Goal: Task Accomplishment & Management: Use online tool/utility

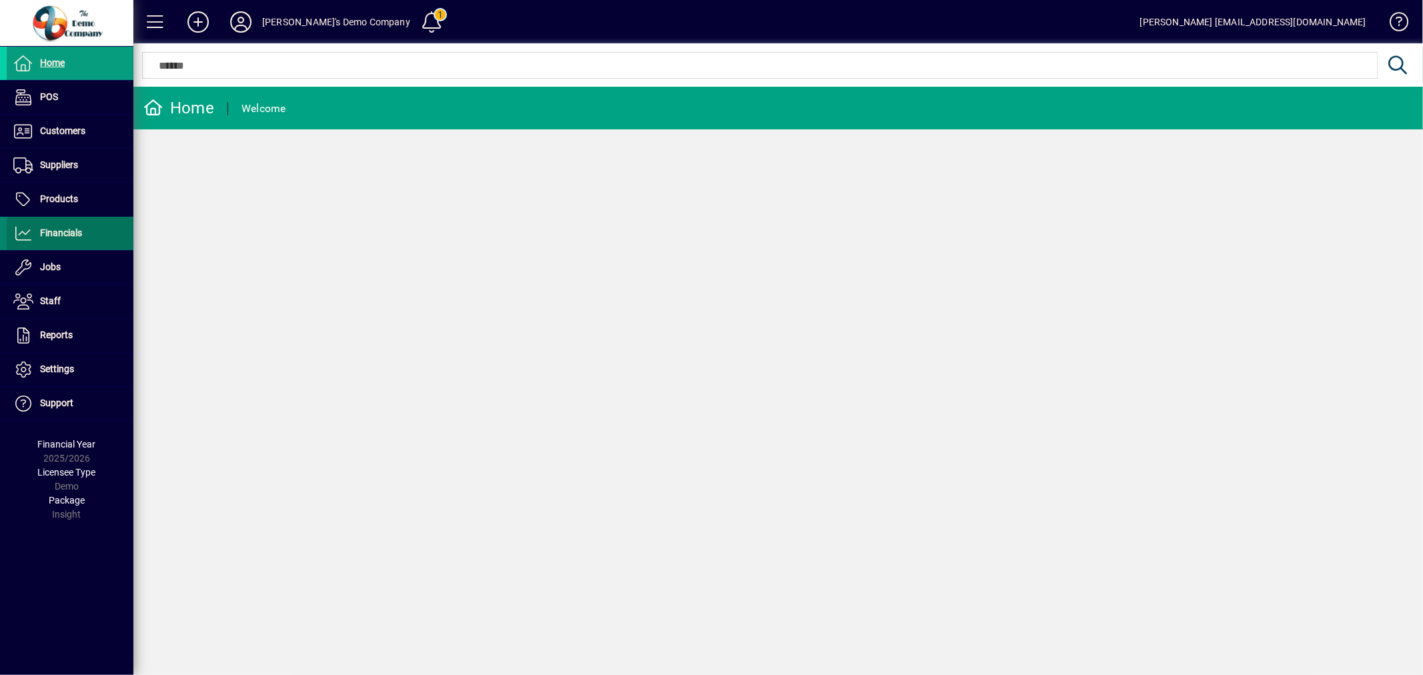
click at [55, 236] on span "Financials" at bounding box center [61, 233] width 42 height 11
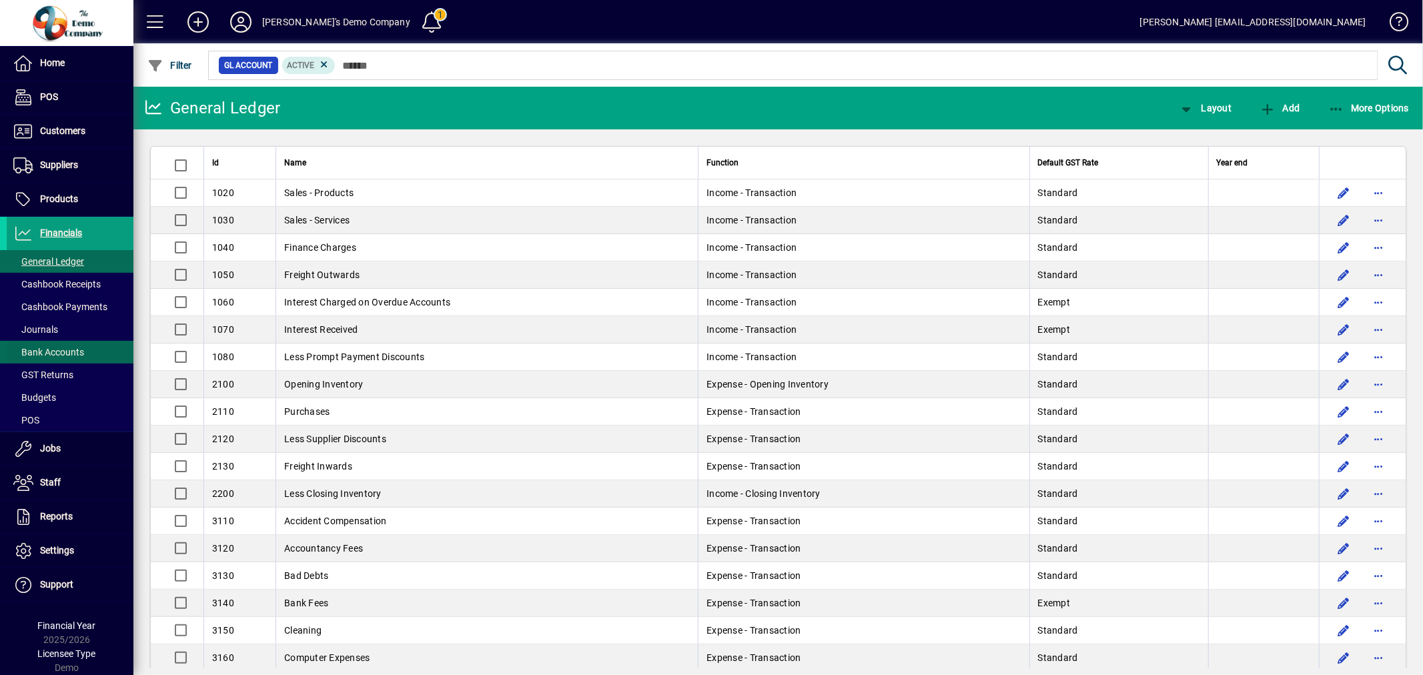
click at [63, 347] on span "Bank Accounts" at bounding box center [48, 352] width 71 height 11
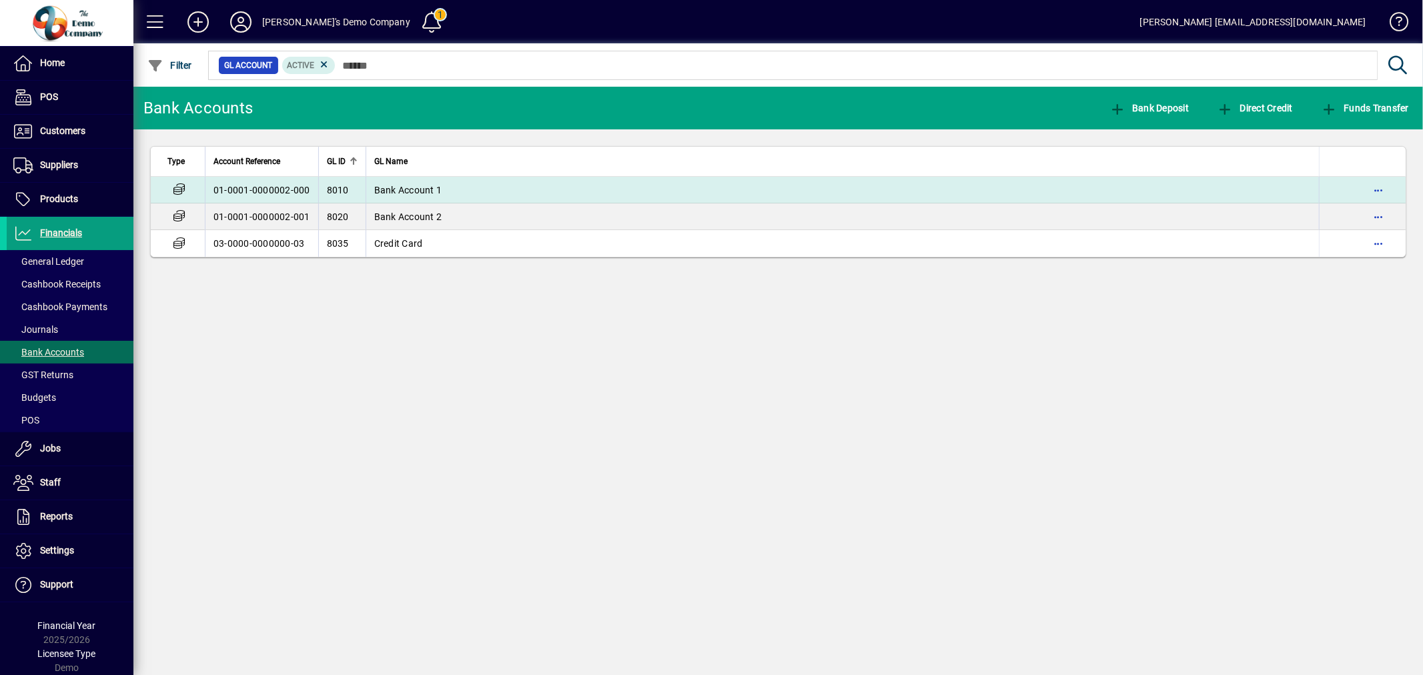
click at [535, 193] on td "Bank Account 1" at bounding box center [842, 190] width 953 height 27
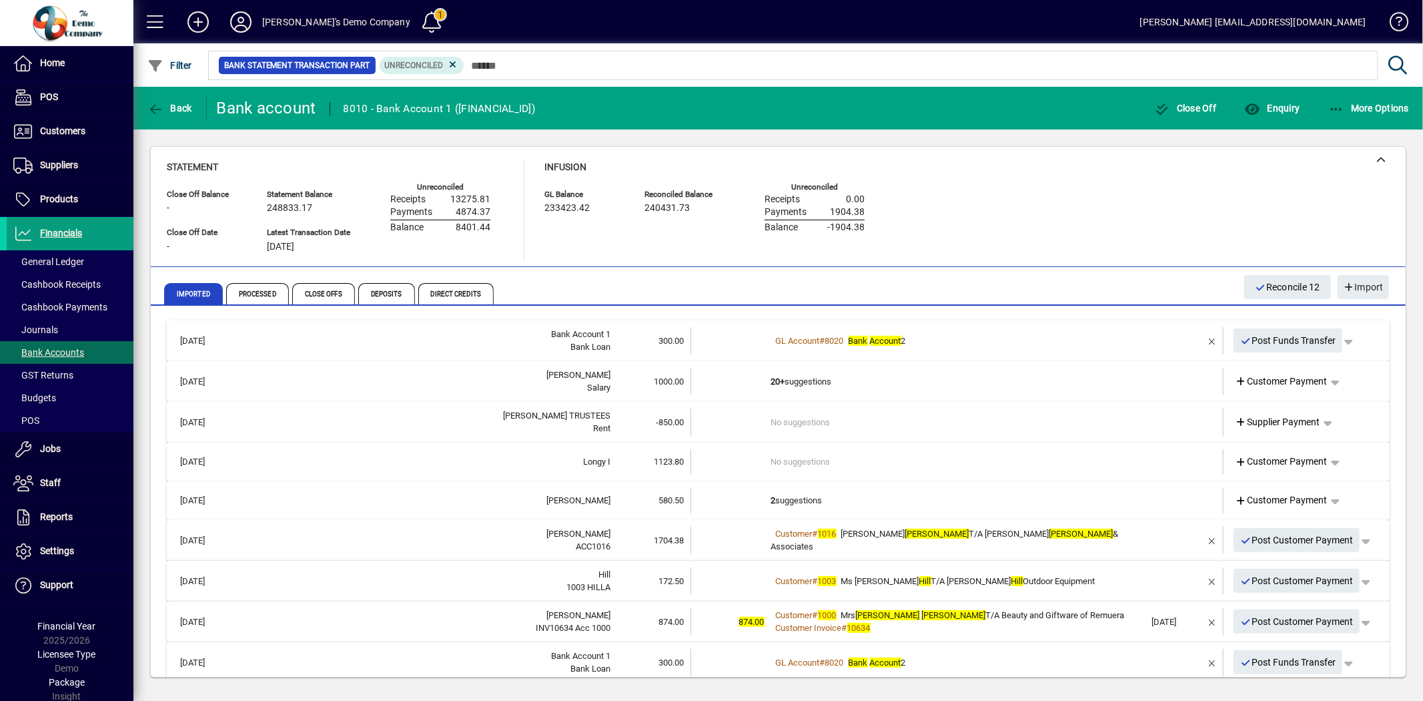
click at [691, 498] on td at bounding box center [731, 500] width 80 height 25
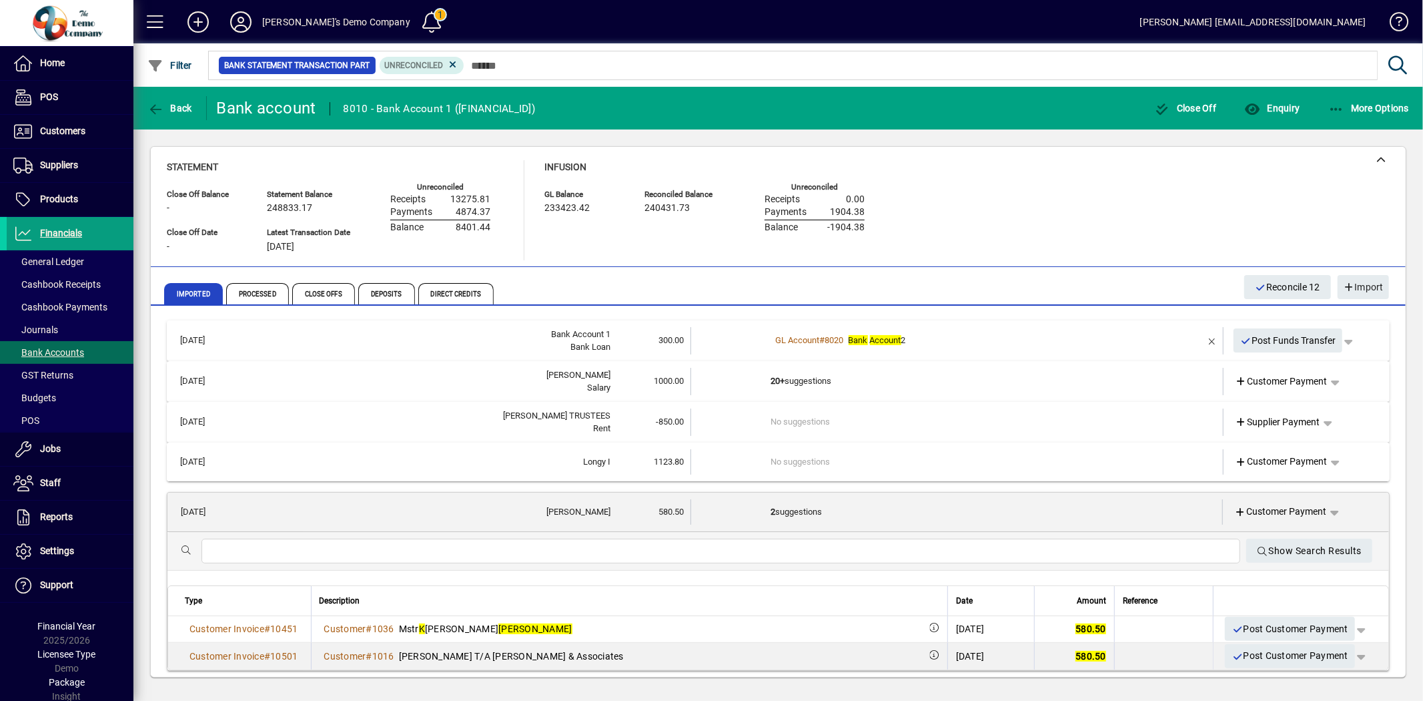
click at [683, 458] on td "1123.80" at bounding box center [651, 461] width 80 height 25
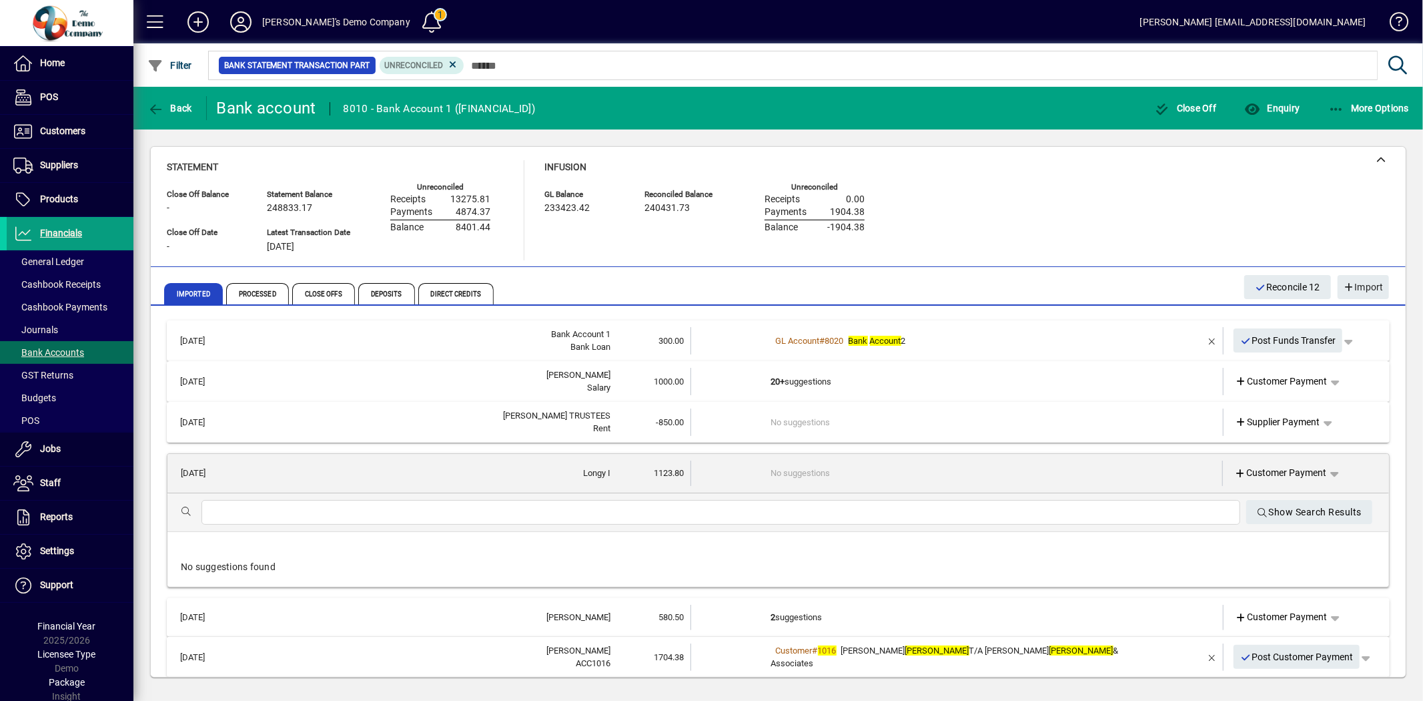
click at [481, 515] on input "text" at bounding box center [721, 512] width 1018 height 16
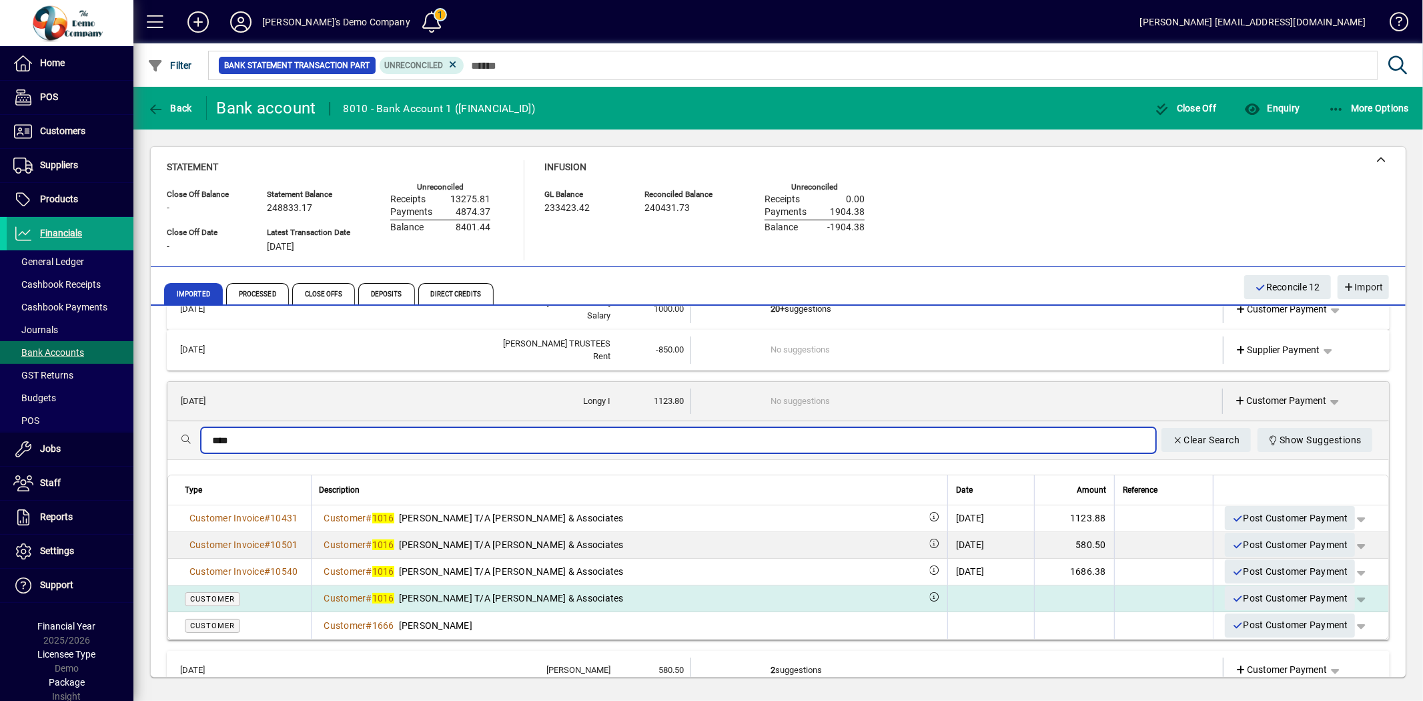
scroll to position [73, 0]
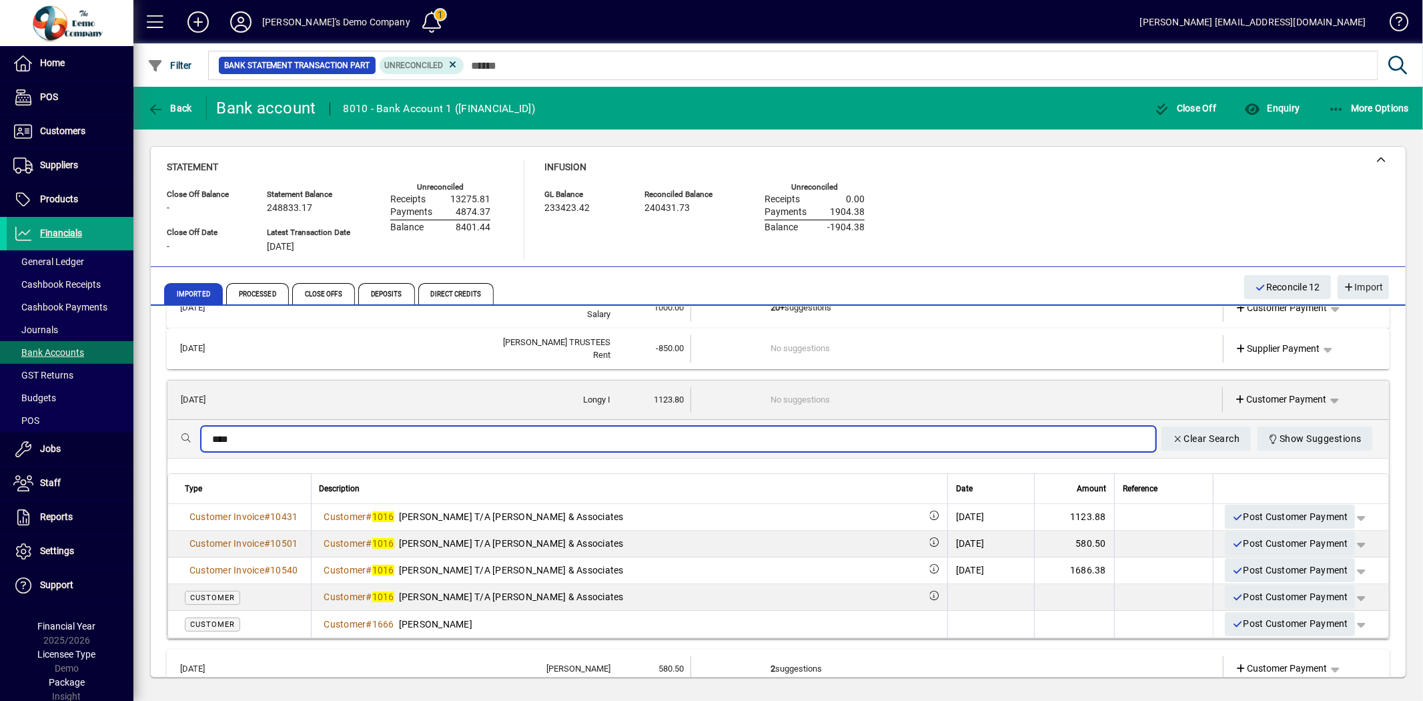
type input "****"
drag, startPoint x: 1205, startPoint y: 434, endPoint x: 1176, endPoint y: 438, distance: 28.9
click at [1203, 436] on span "Clear Search" at bounding box center [1206, 439] width 68 height 22
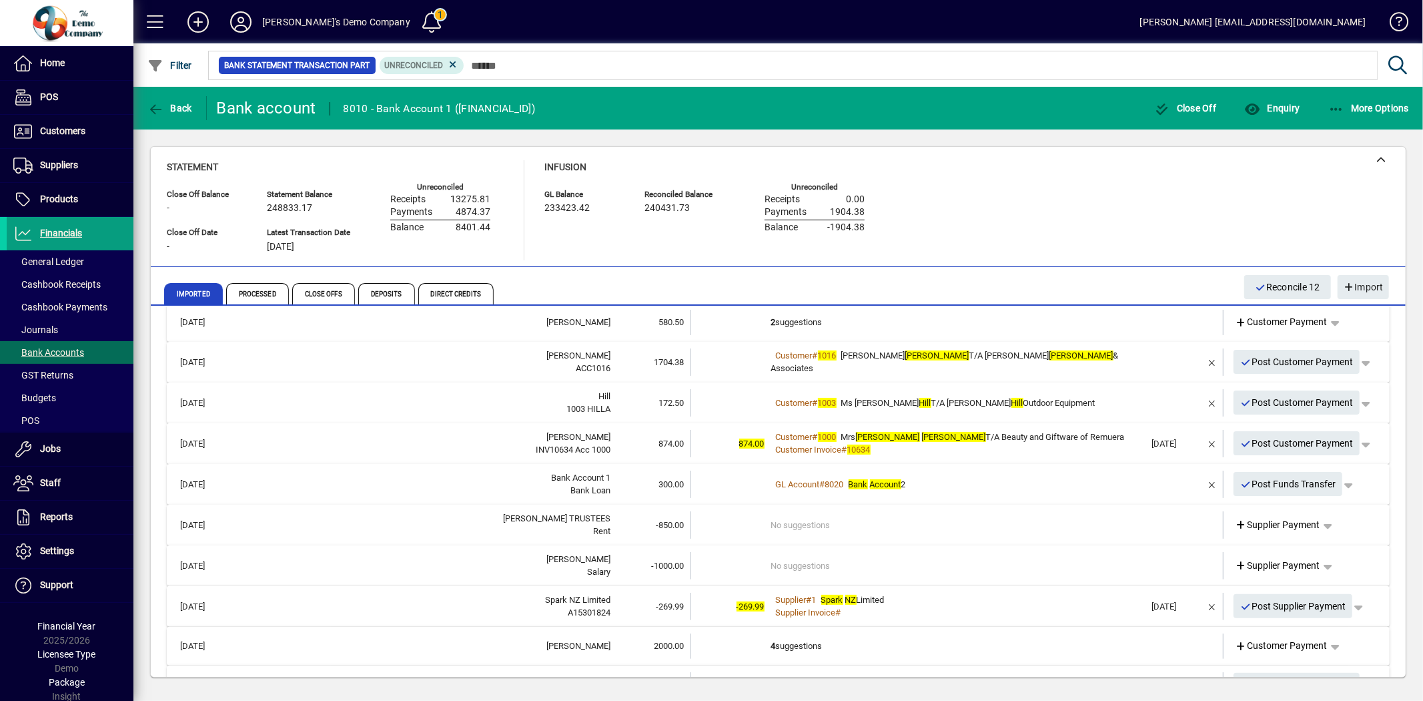
scroll to position [296, 0]
click at [811, 637] on td "4 suggestions" at bounding box center [958, 645] width 374 height 25
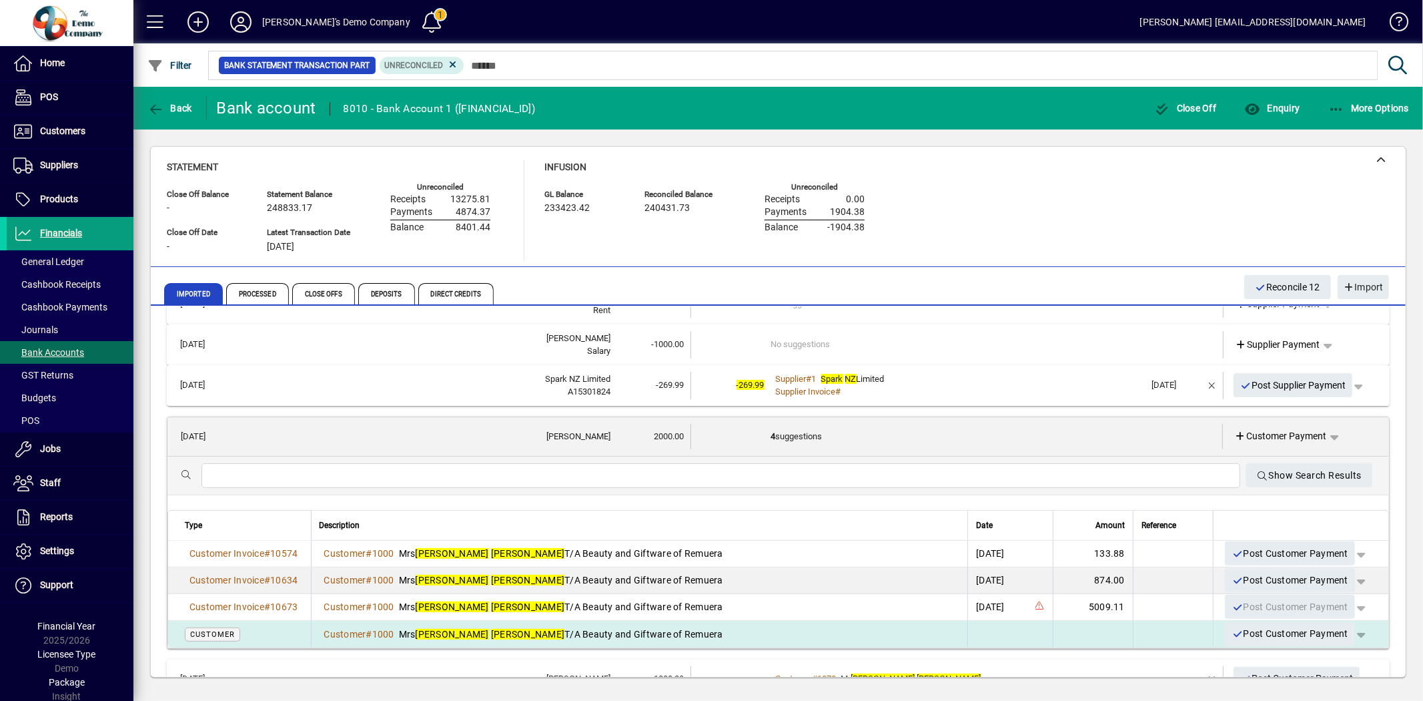
scroll to position [400, 0]
click at [734, 635] on div "Customer # 1000 [PERSON_NAME] T/A Beauty and Giftware of Remuera" at bounding box center [640, 632] width 641 height 13
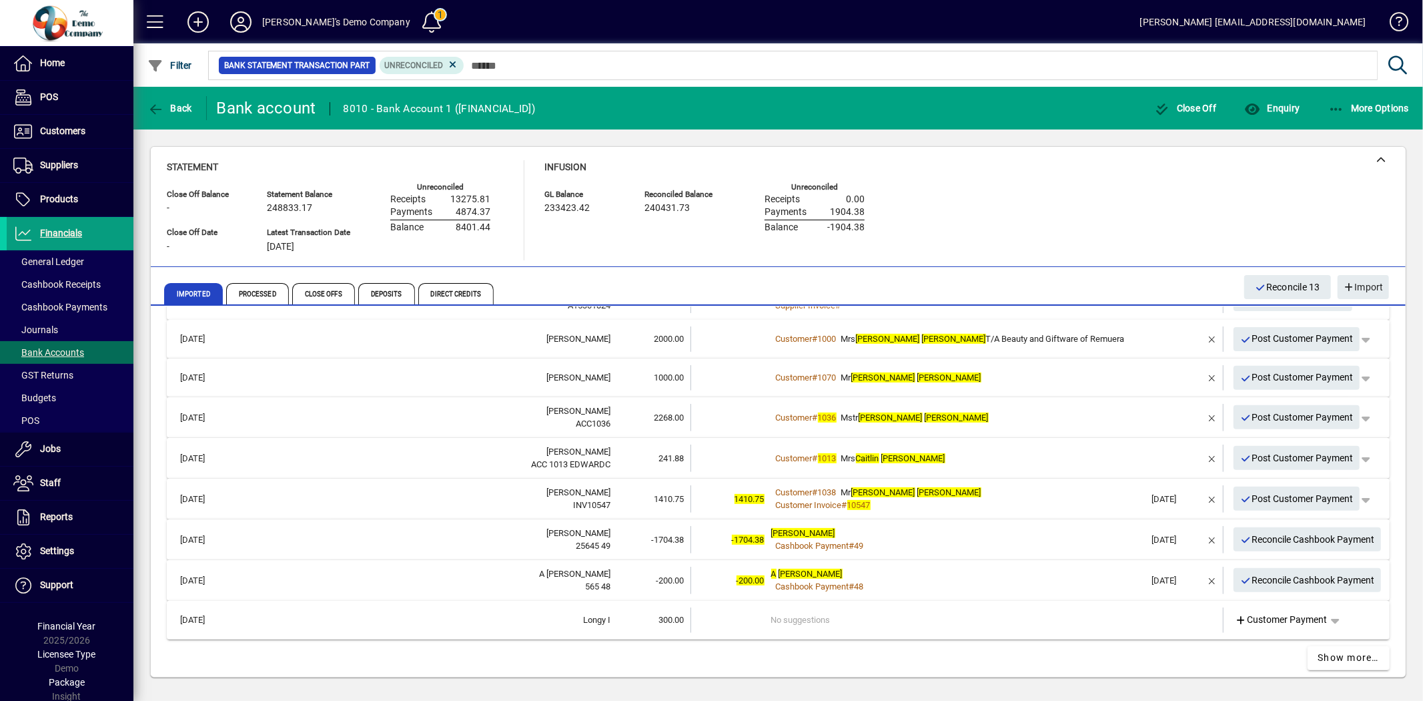
scroll to position [494, 0]
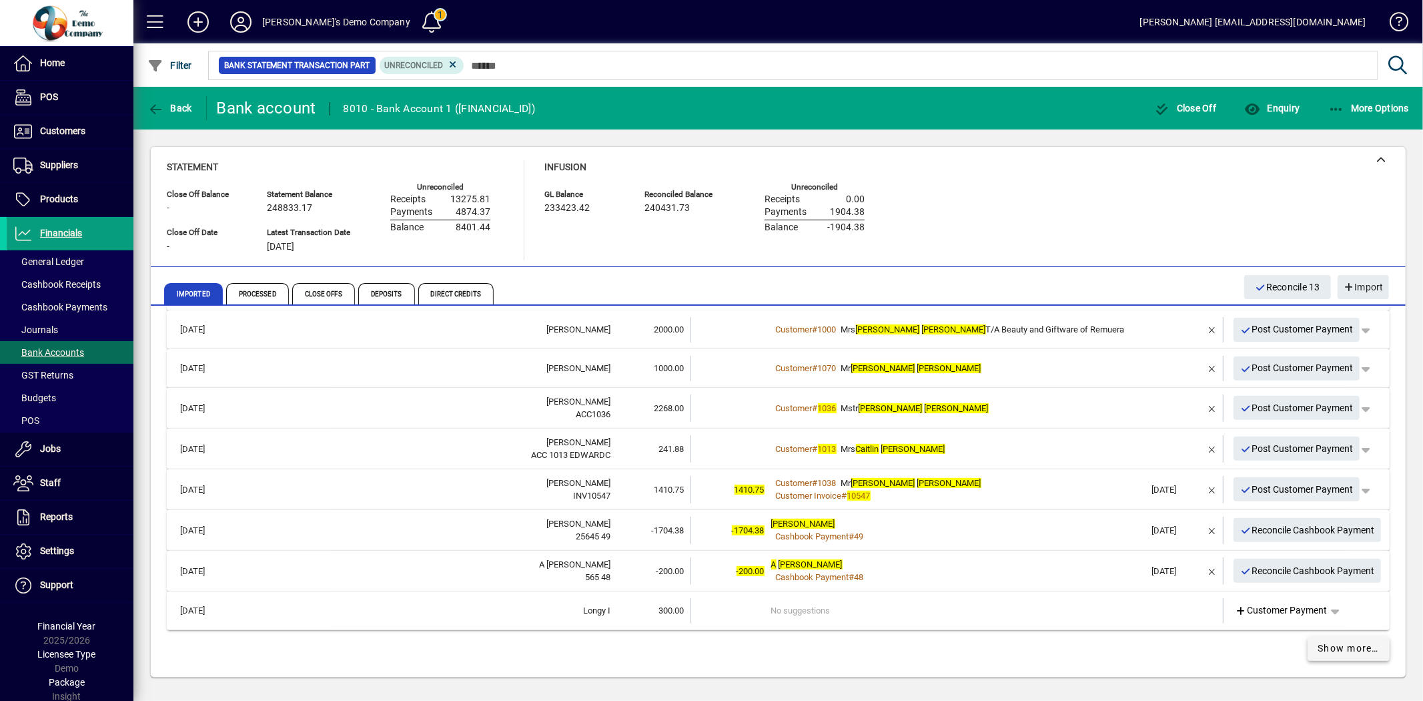
click at [1318, 653] on span "Show more…" at bounding box center [1348, 648] width 61 height 14
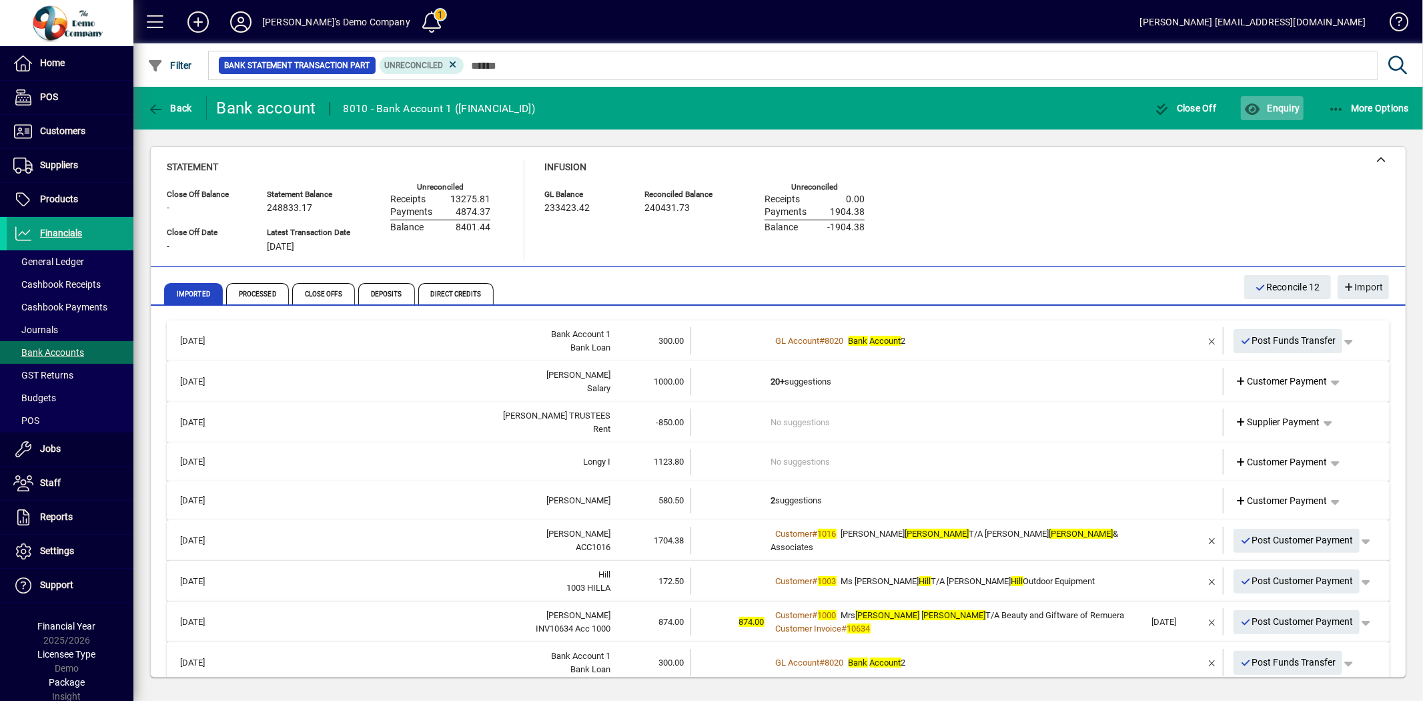
click at [1270, 103] on span "Enquiry" at bounding box center [1271, 108] width 55 height 11
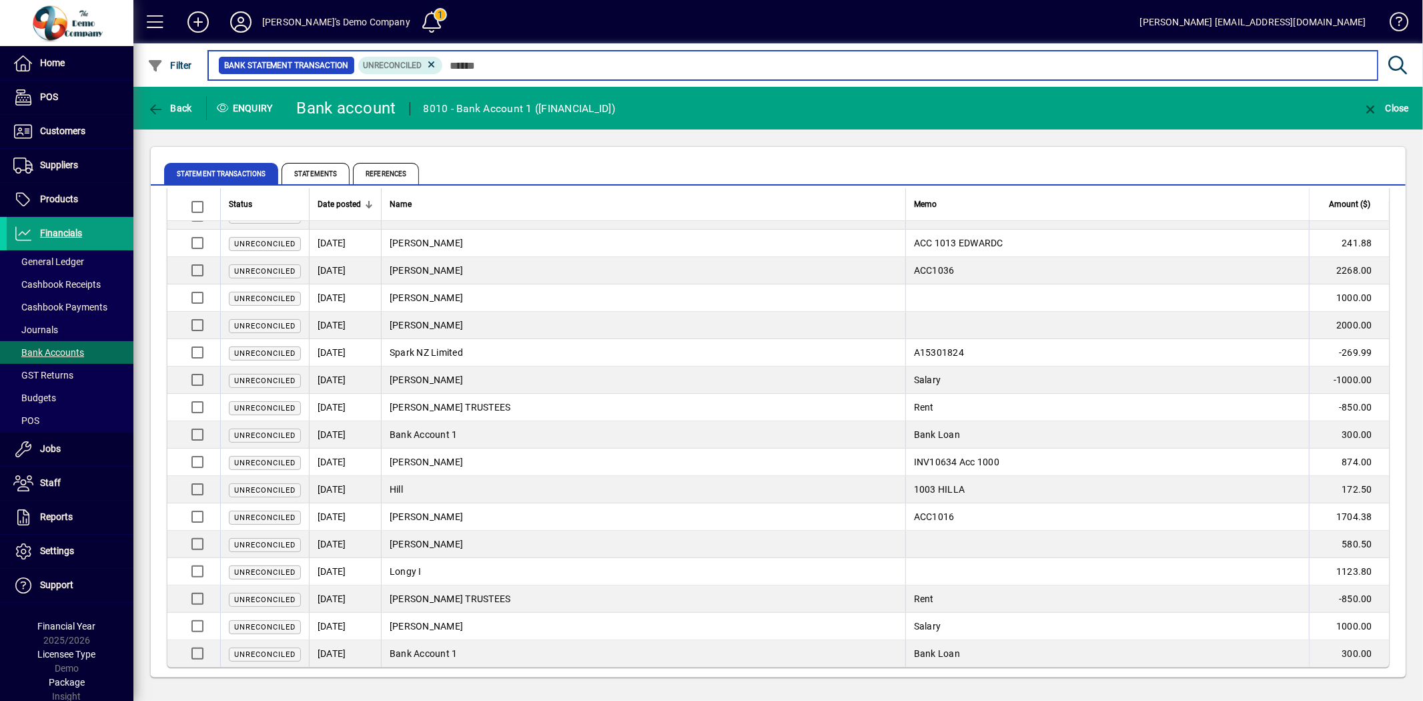
scroll to position [116, 0]
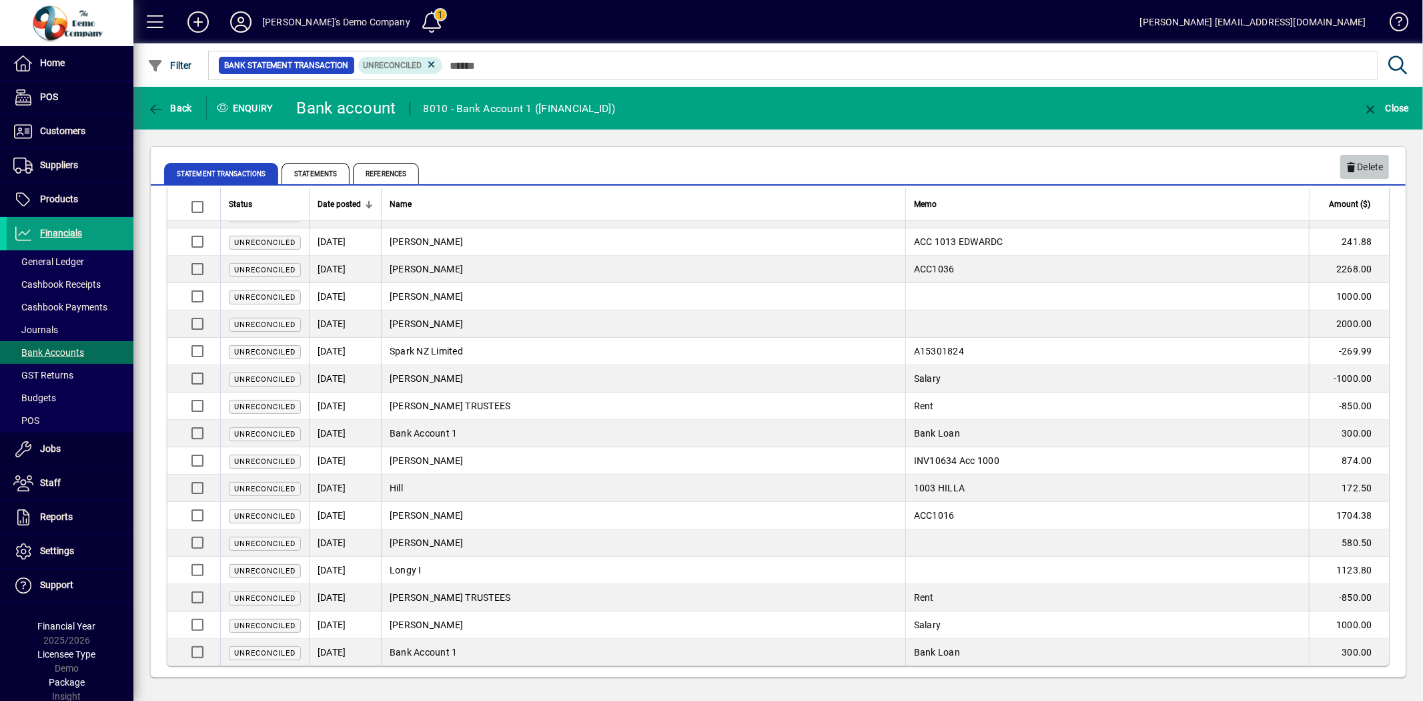
click at [1368, 161] on span "Delete" at bounding box center [1365, 167] width 38 height 22
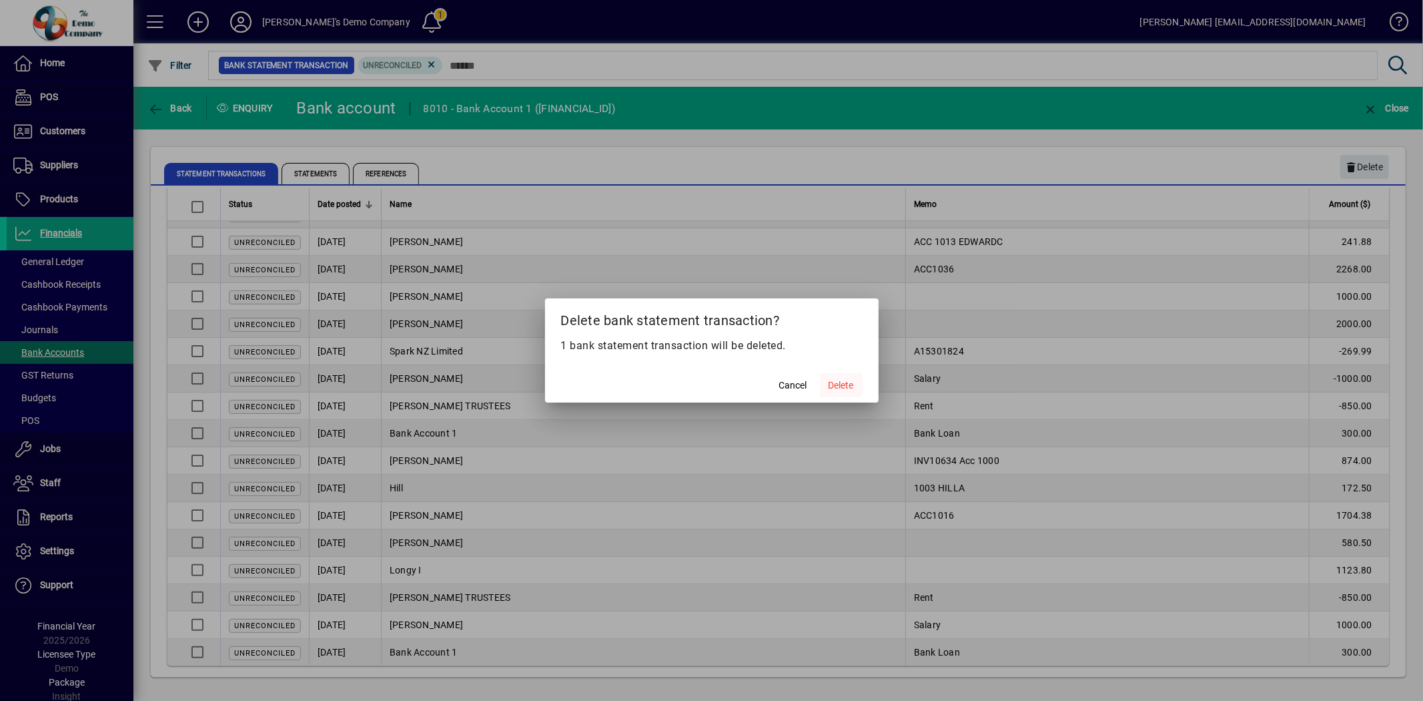
click at [838, 384] on span "Delete" at bounding box center [841, 385] width 25 height 14
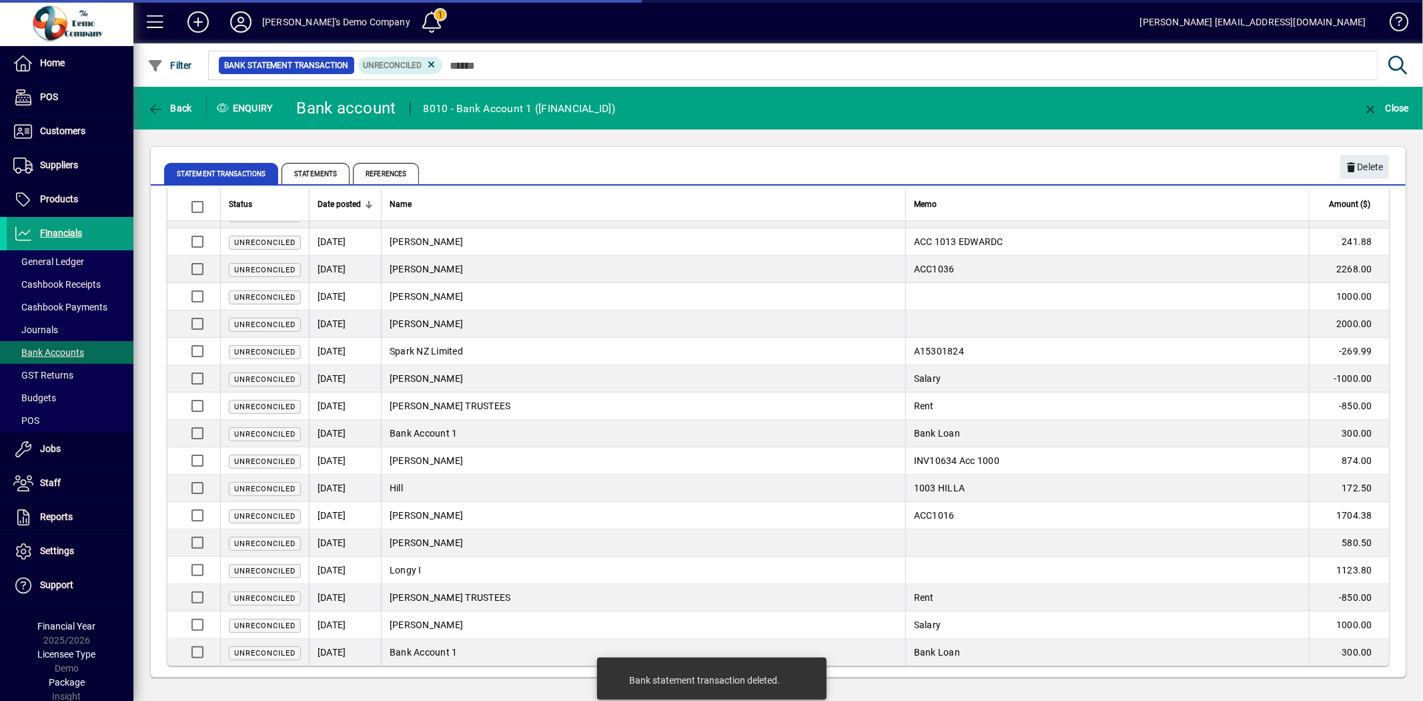
scroll to position [89, 0]
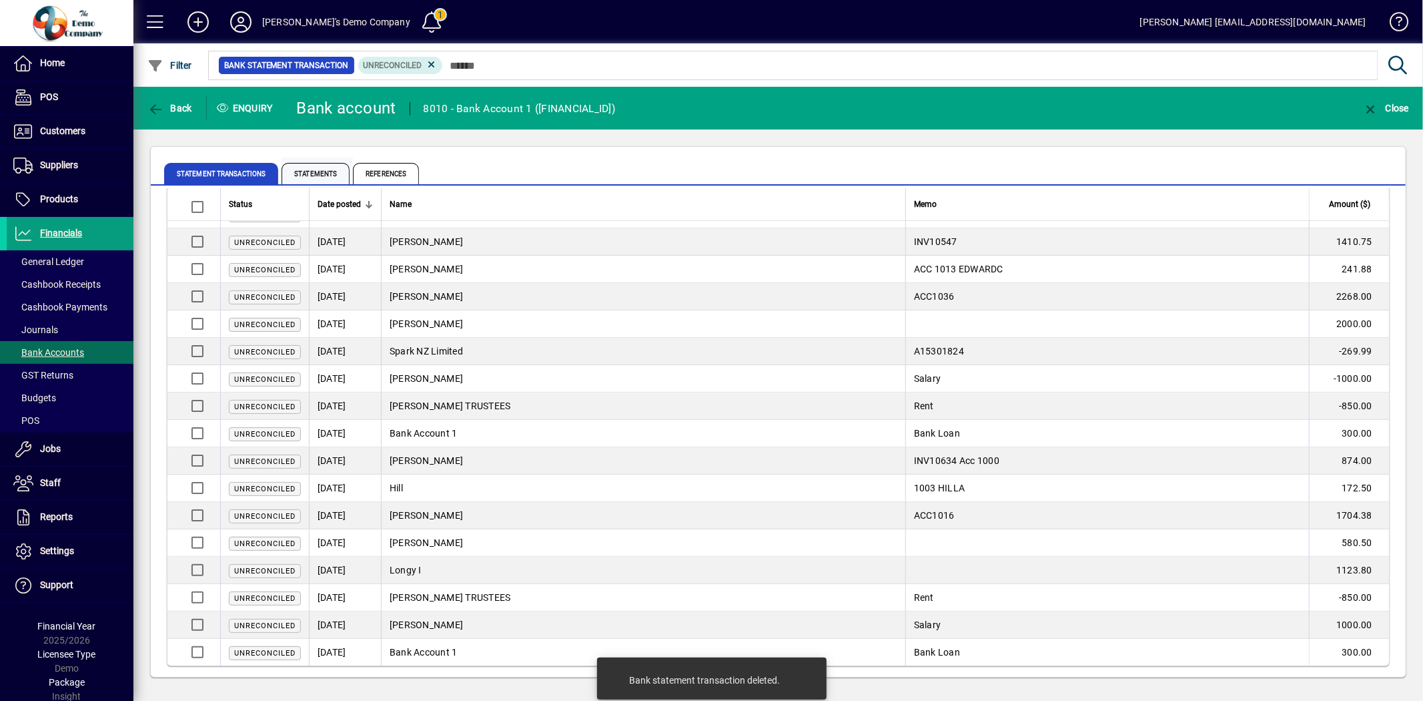
click at [319, 170] on span "Statements" at bounding box center [316, 173] width 68 height 21
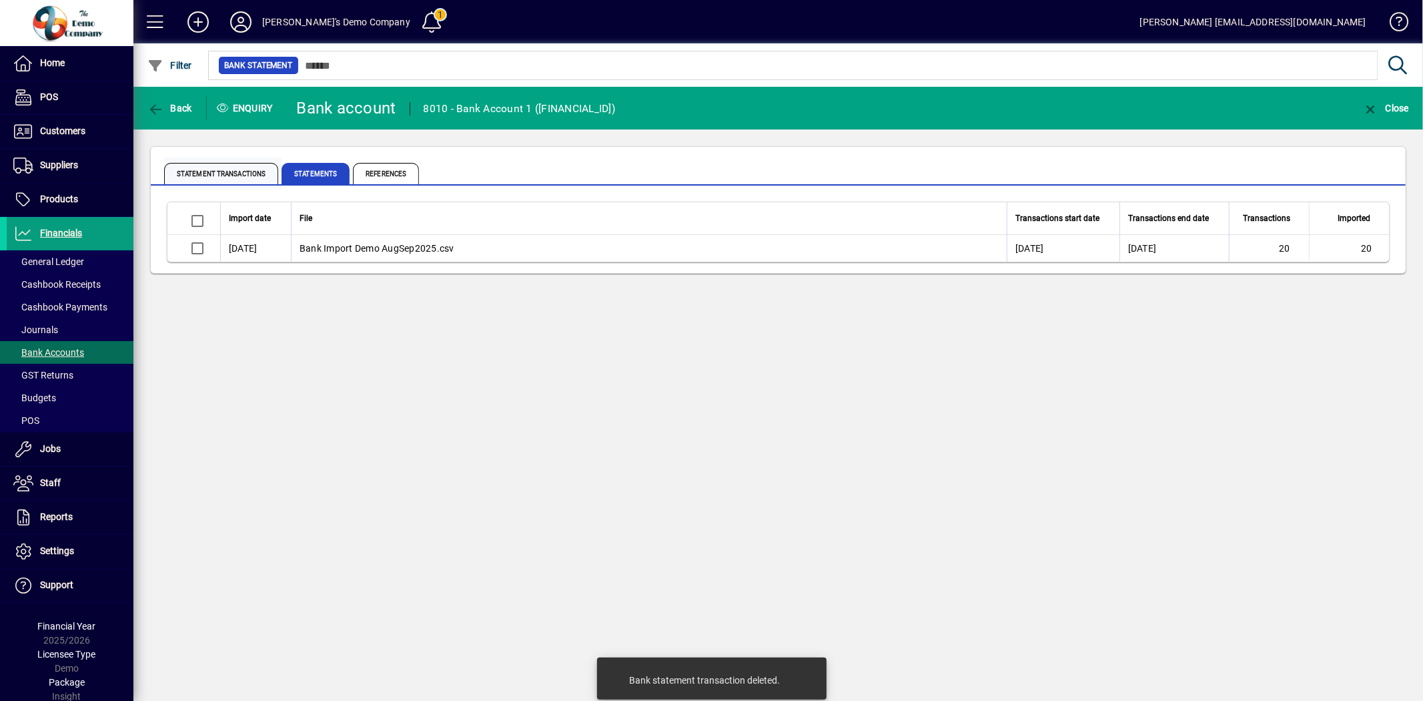
click at [207, 169] on span "Statement Transactions" at bounding box center [221, 173] width 114 height 21
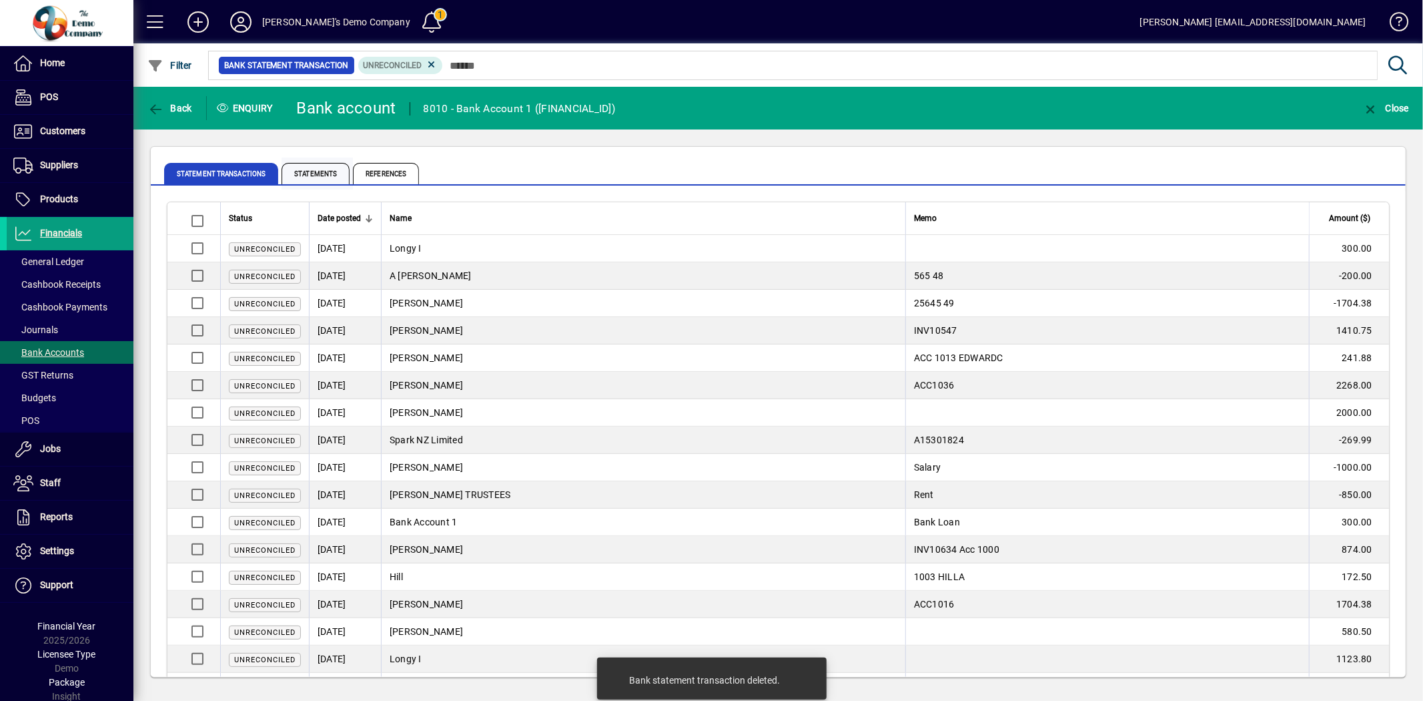
click at [296, 168] on span "Statements" at bounding box center [316, 173] width 68 height 21
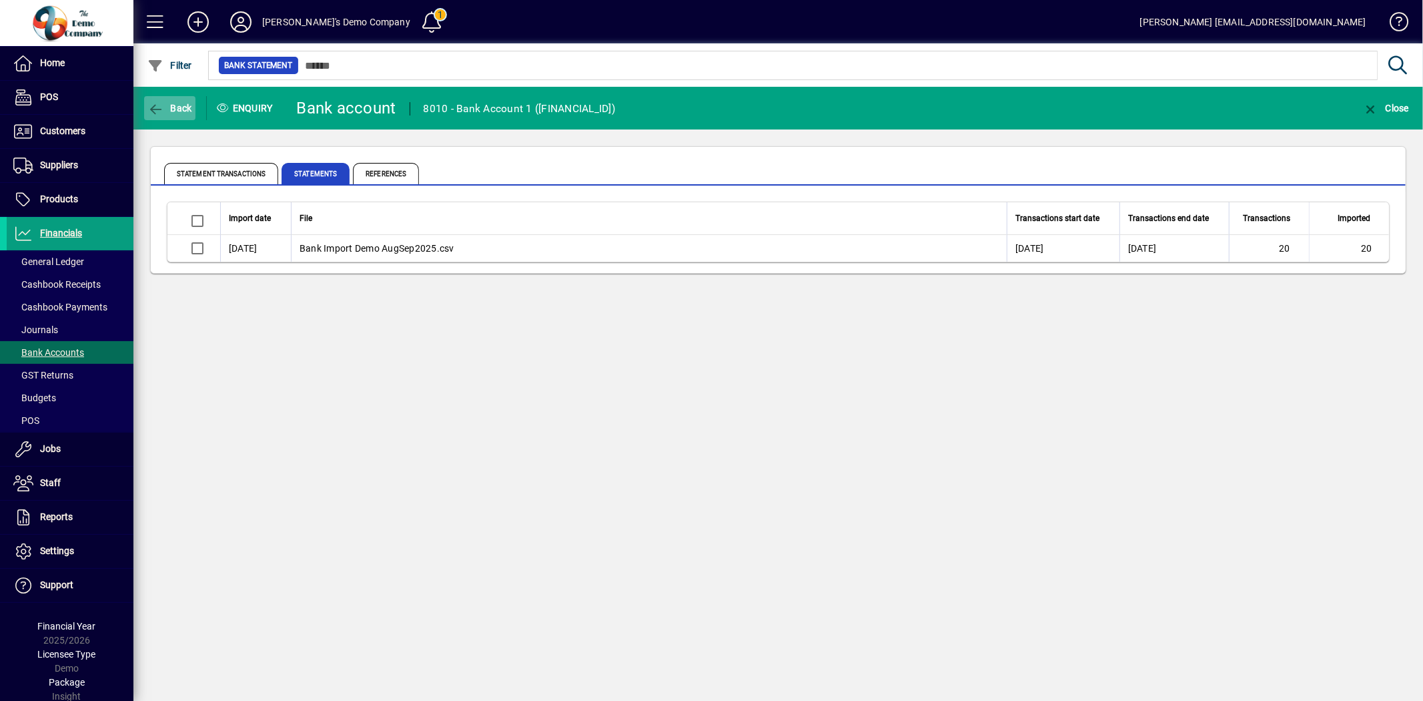
click at [175, 109] on span "Back" at bounding box center [169, 108] width 45 height 11
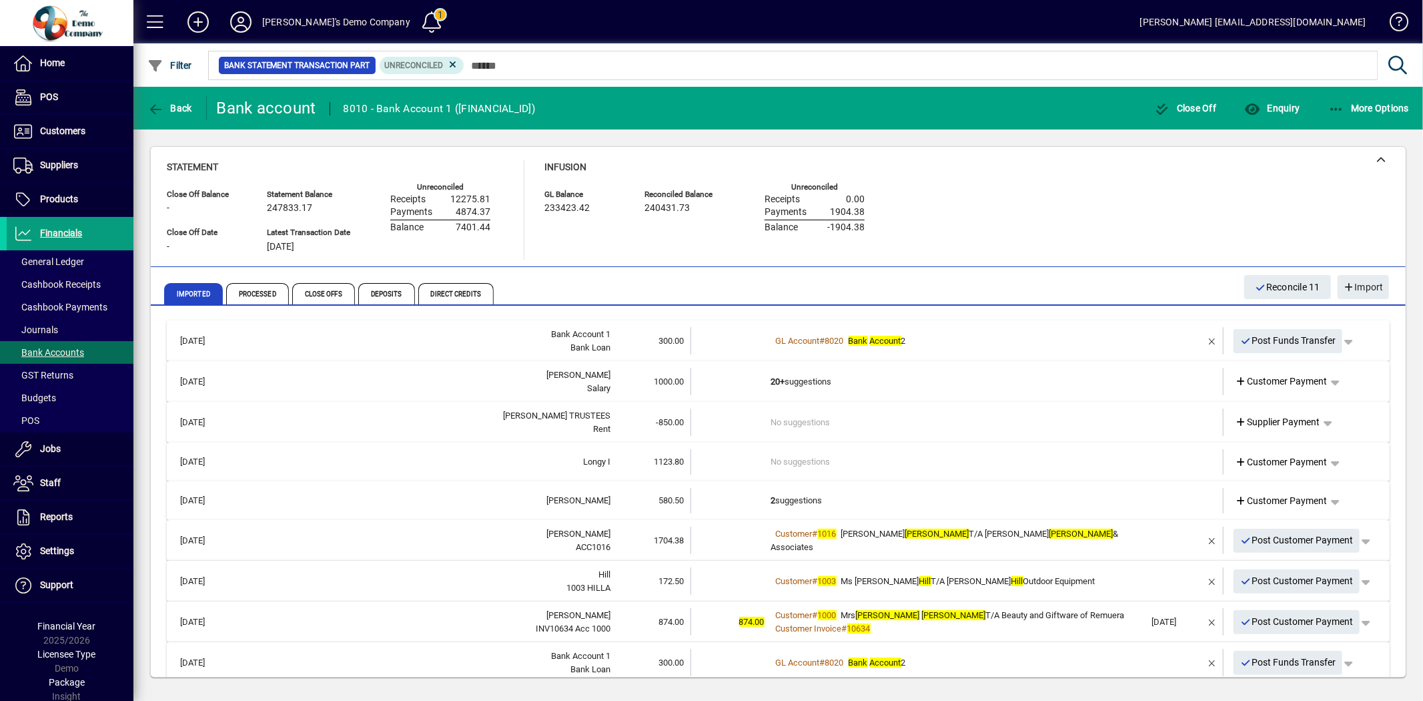
click at [250, 17] on icon at bounding box center [241, 21] width 27 height 21
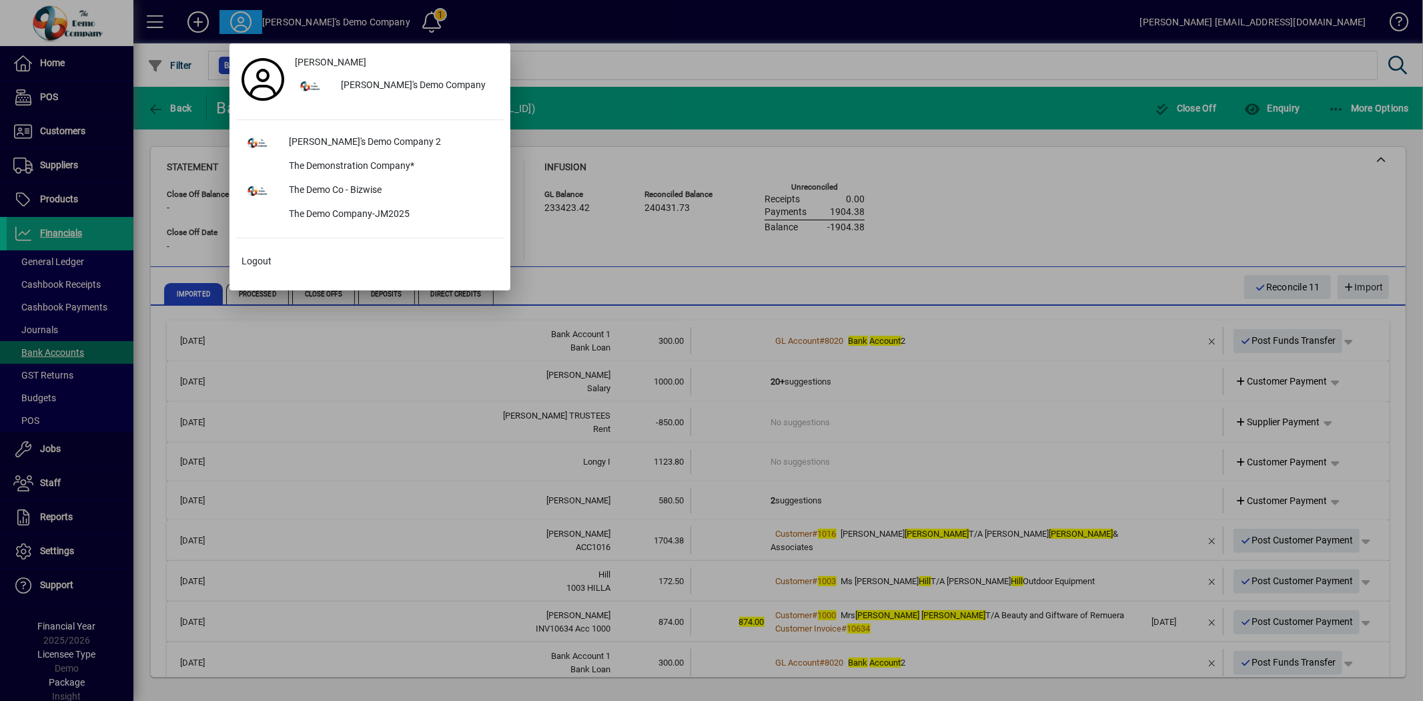
drag, startPoint x: 592, startPoint y: 115, endPoint x: 548, endPoint y: 97, distance: 47.6
click at [580, 105] on div at bounding box center [711, 350] width 1423 height 701
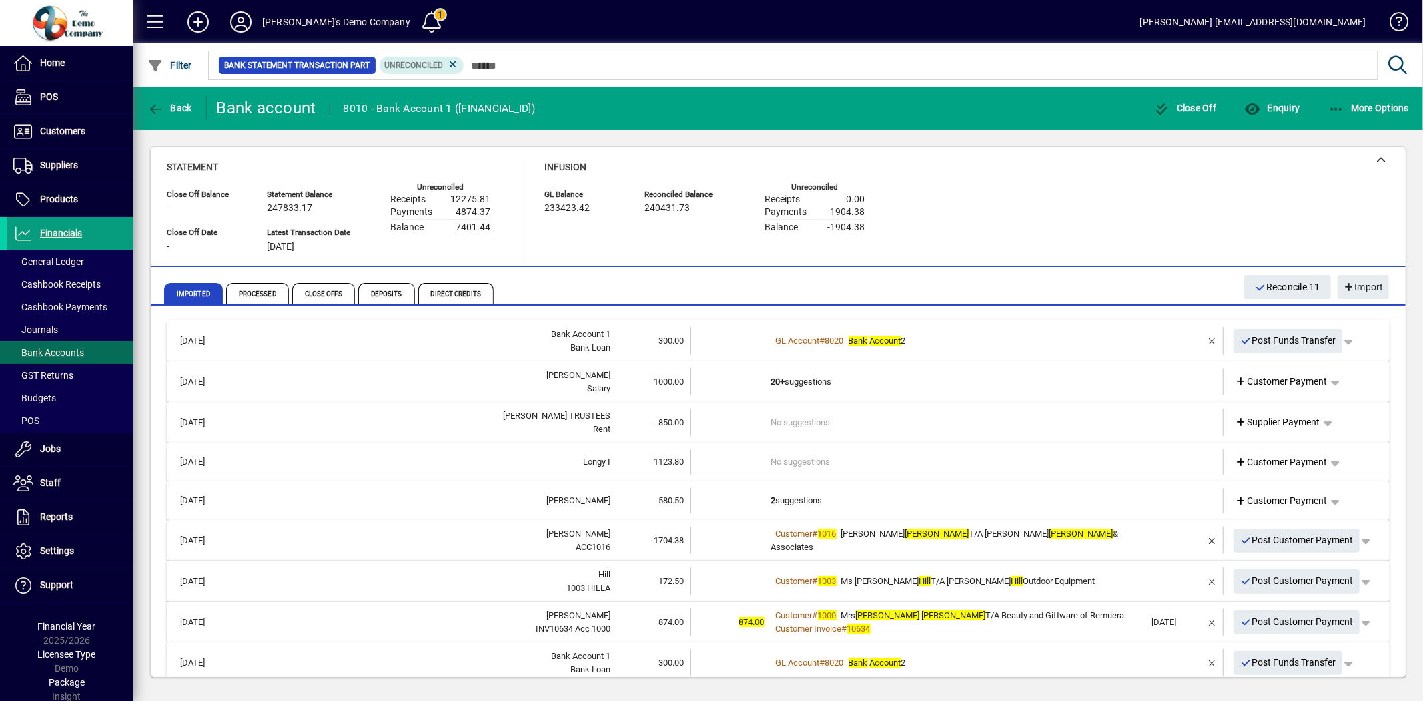
click at [247, 24] on icon at bounding box center [241, 21] width 27 height 21
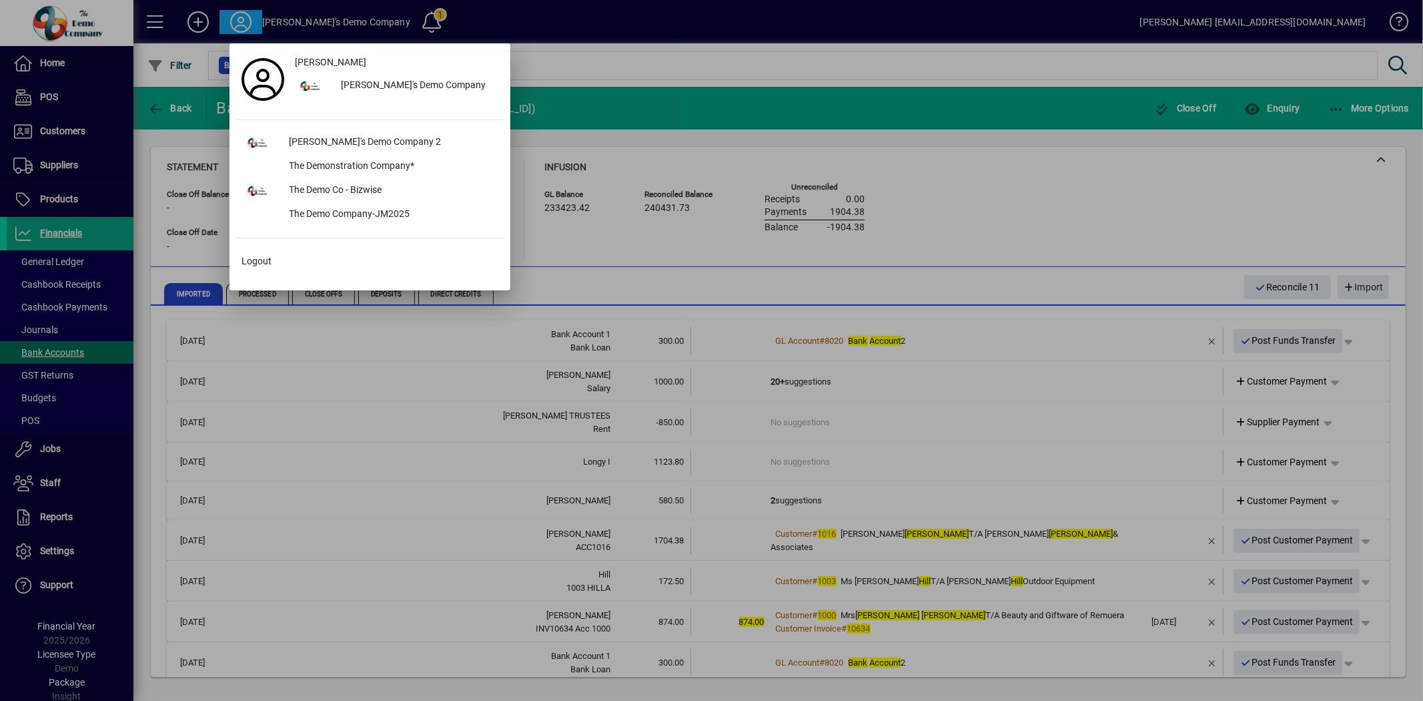
click at [548, 73] on div at bounding box center [711, 350] width 1423 height 701
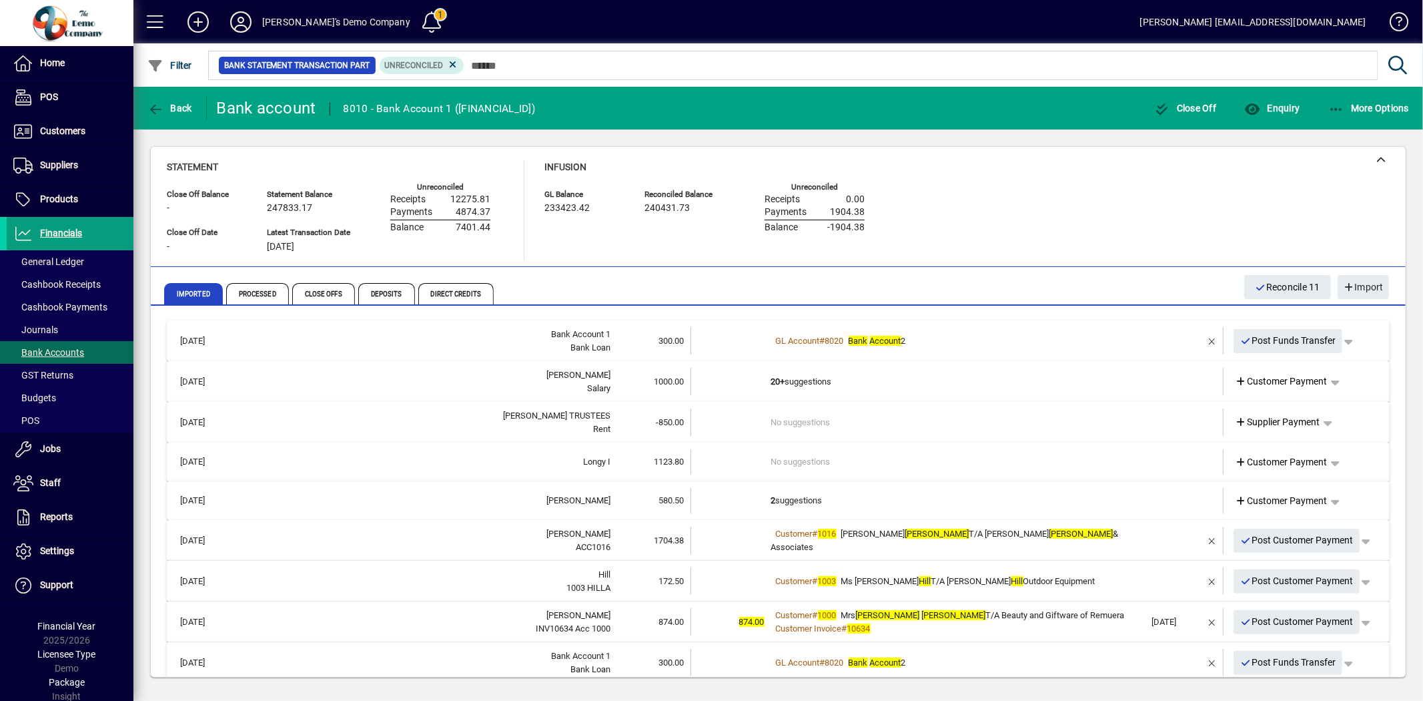
click at [230, 20] on icon at bounding box center [241, 21] width 27 height 21
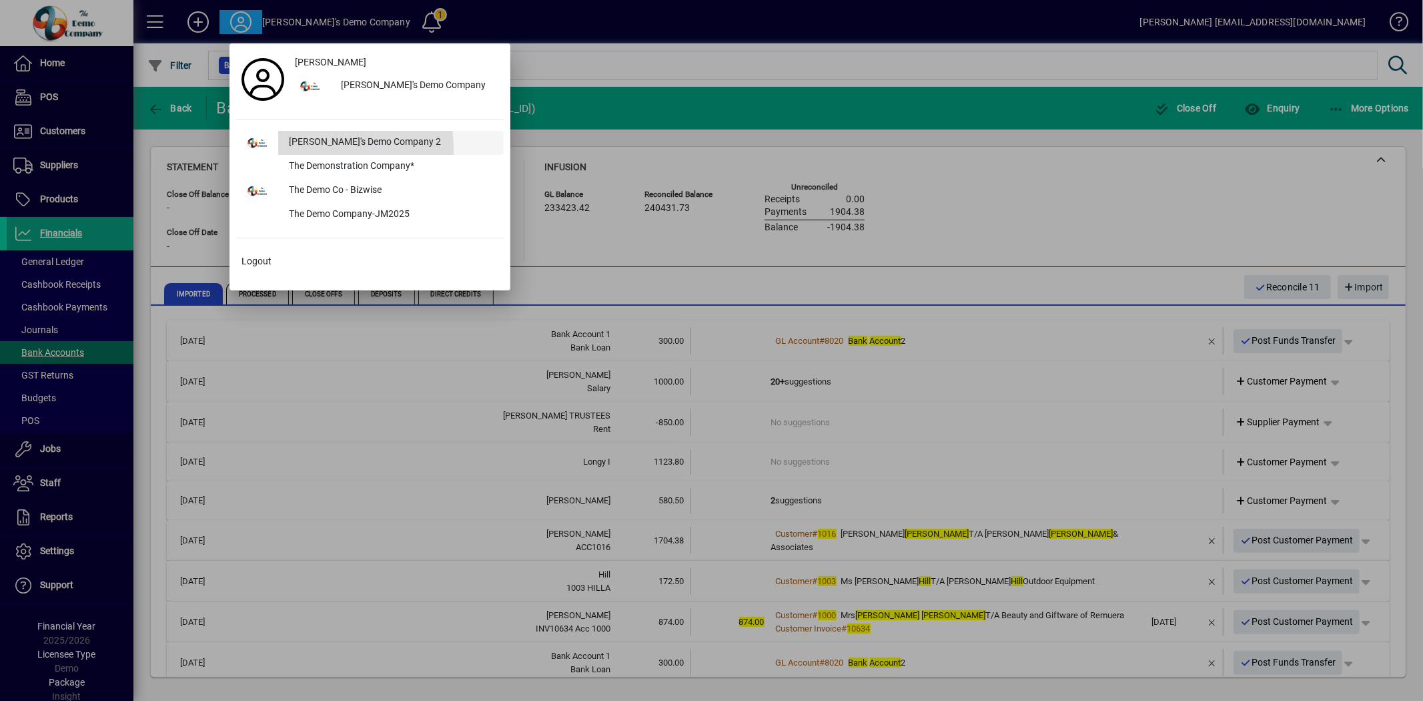
click at [269, 150] on div at bounding box center [257, 143] width 42 height 24
